Goal: Task Accomplishment & Management: Manage account settings

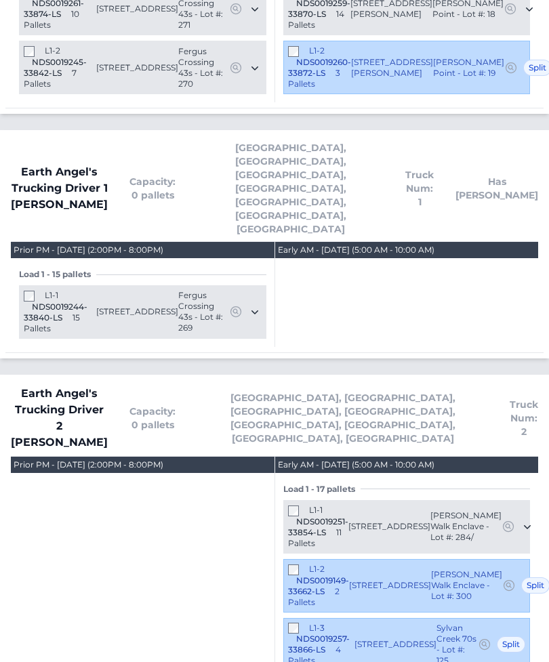
scroll to position [1043, 0]
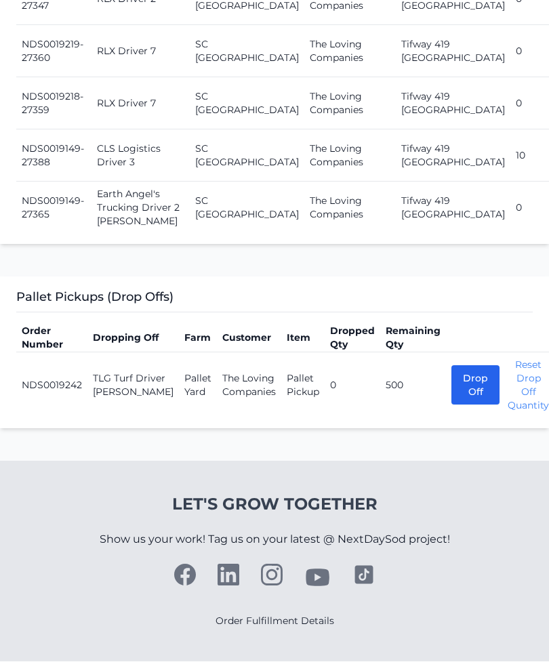
scroll to position [2335, 0]
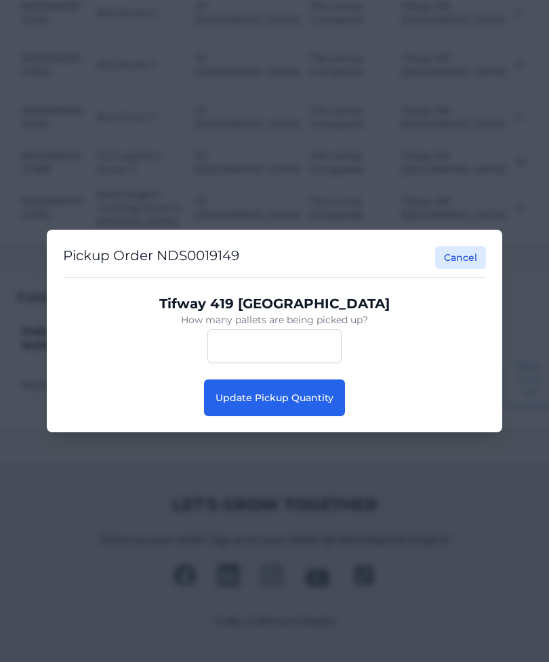
click at [300, 405] on button "Update Pickup Quantity" at bounding box center [274, 397] width 141 height 37
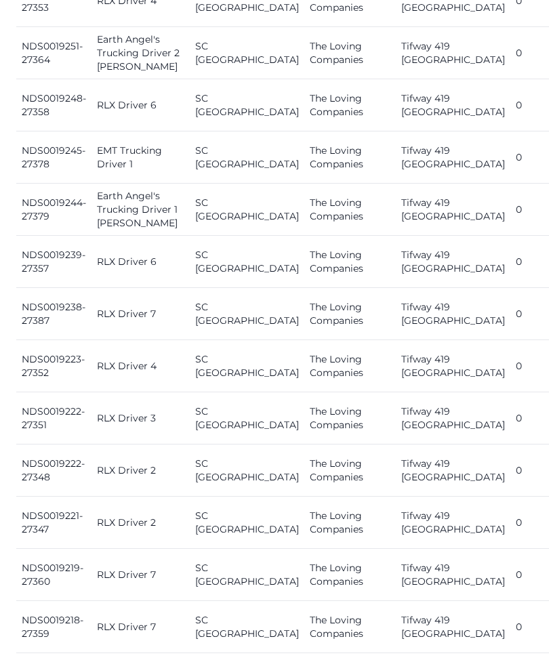
scroll to position [1586, 0]
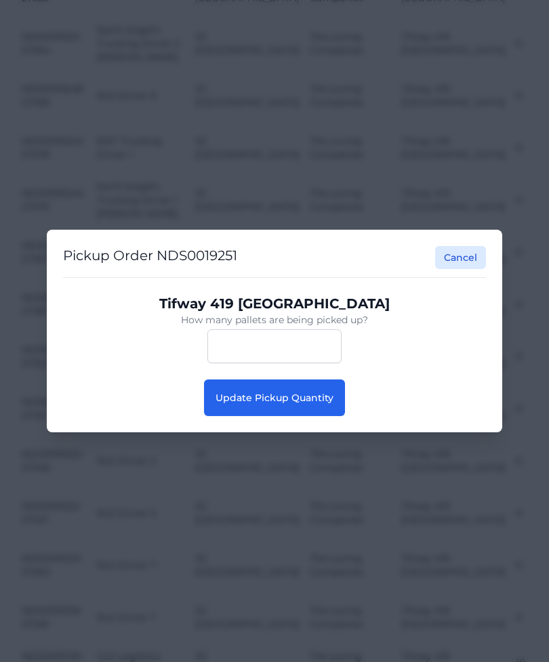
click at [310, 416] on button "Update Pickup Quantity" at bounding box center [274, 397] width 141 height 37
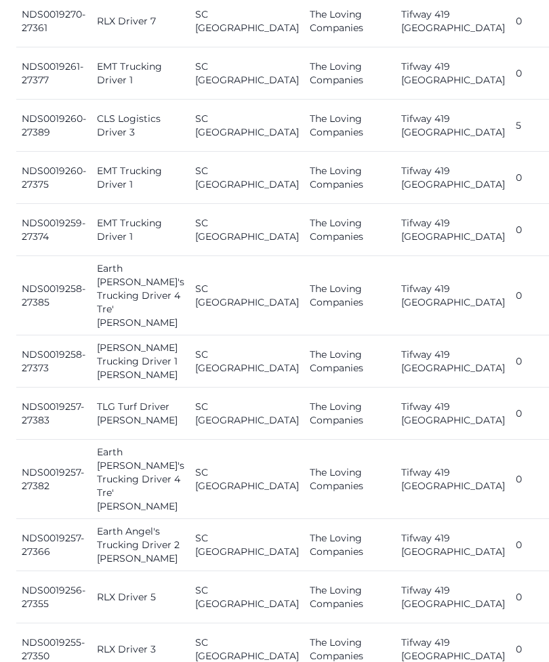
scroll to position [875, 0]
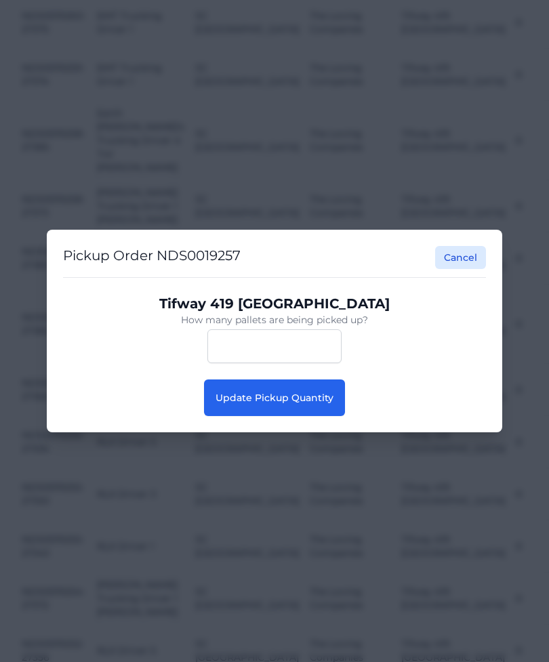
click at [327, 416] on button "Update Pickup Quantity" at bounding box center [274, 397] width 141 height 37
